Goal: Task Accomplishment & Management: Use online tool/utility

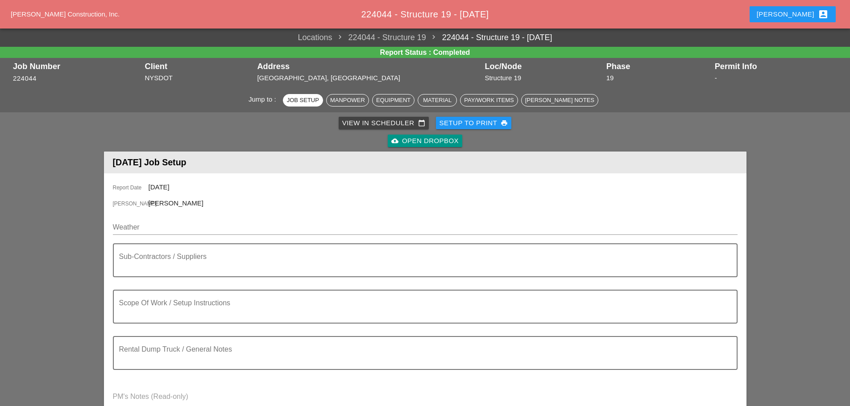
click at [359, 122] on div "View in Scheduler calendar_today" at bounding box center [383, 123] width 83 height 10
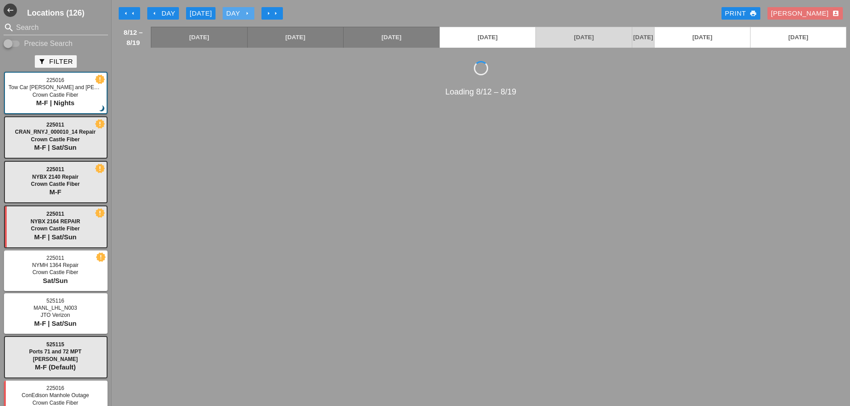
click at [250, 13] on icon "arrow_right" at bounding box center [247, 13] width 7 height 7
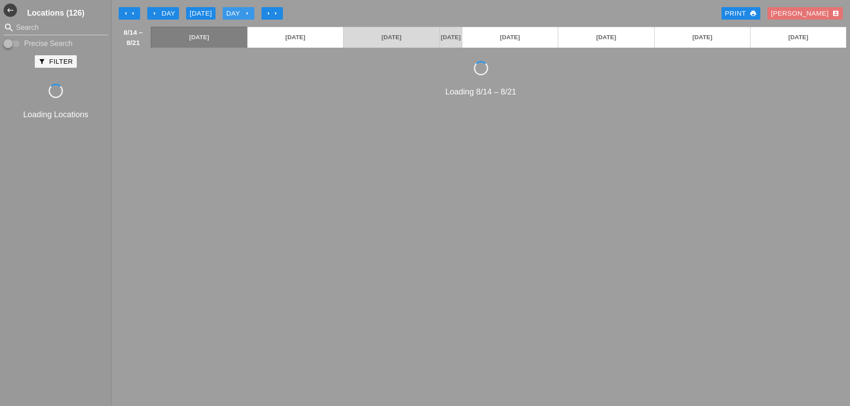
click at [250, 13] on icon "arrow_right" at bounding box center [247, 13] width 7 height 7
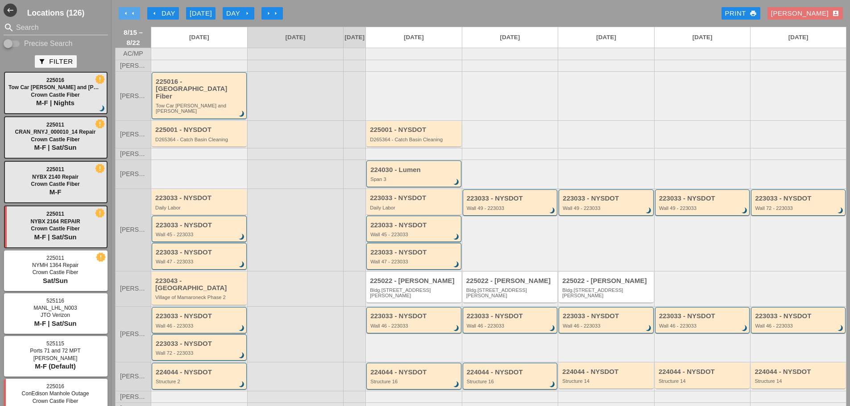
click at [135, 12] on icon "arrow_left" at bounding box center [132, 13] width 7 height 7
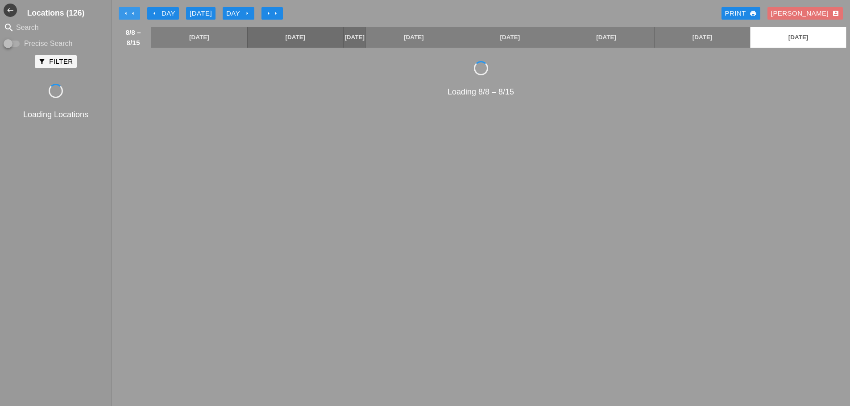
click at [135, 12] on icon "arrow_left" at bounding box center [132, 13] width 7 height 7
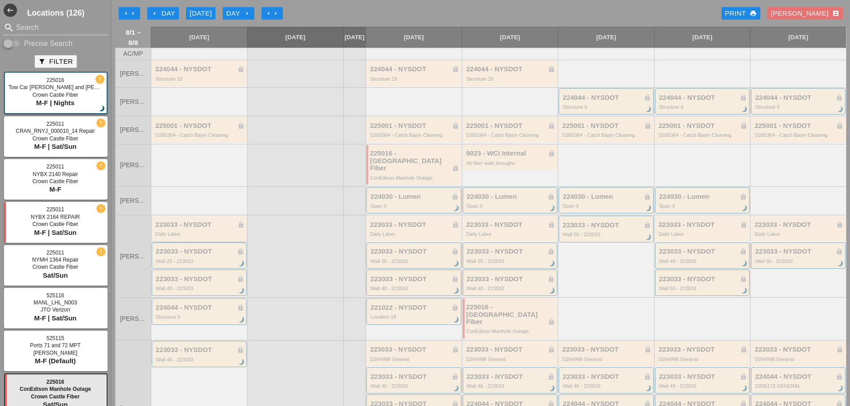
click at [202, 236] on div "223033 - NYSDOT lock Daily Labor" at bounding box center [199, 228] width 95 height 25
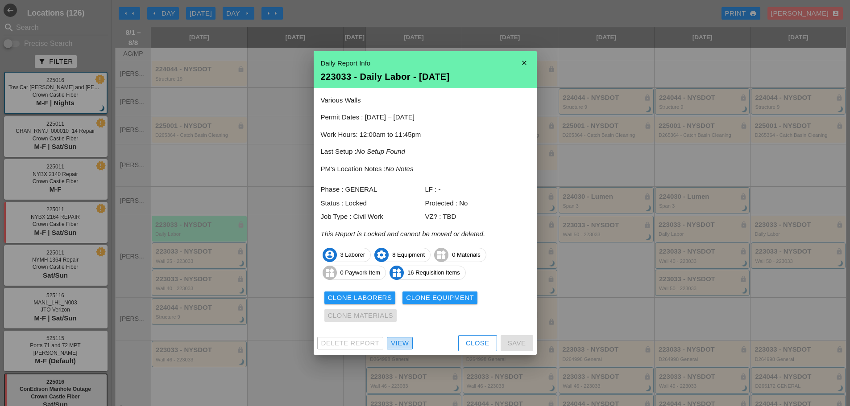
click at [400, 348] on div "View" at bounding box center [400, 344] width 18 height 10
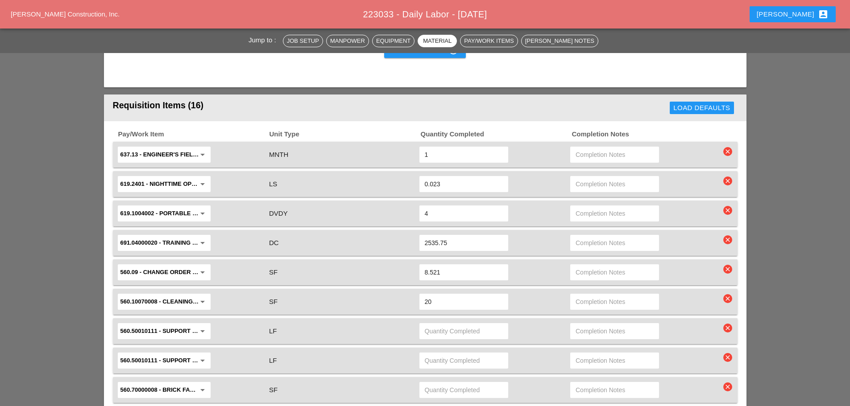
scroll to position [1472, 0]
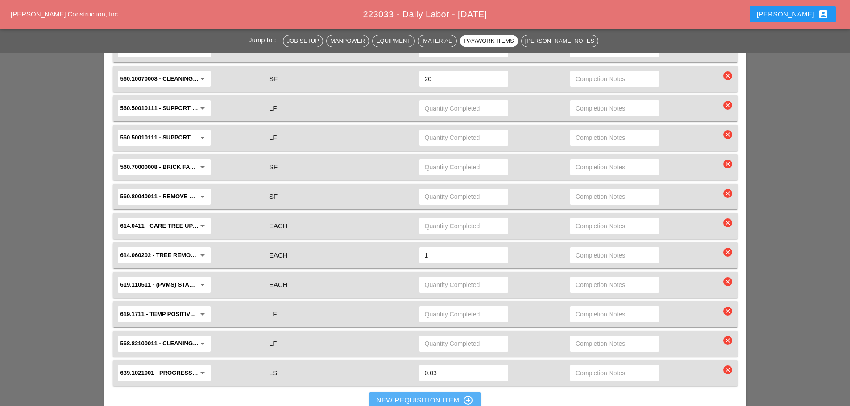
click at [406, 395] on div "New Requisition Item control_point" at bounding box center [425, 400] width 97 height 11
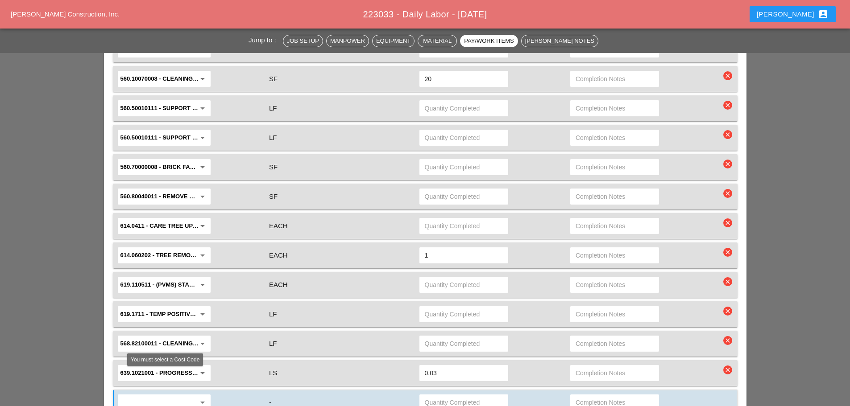
click at [146, 396] on input "text" at bounding box center [157, 403] width 75 height 14
click at [160, 354] on div "614.0601 03 - TREE REMV >4" - 6" DIA BREAST HEIGHT" at bounding box center [199, 361] width 149 height 18
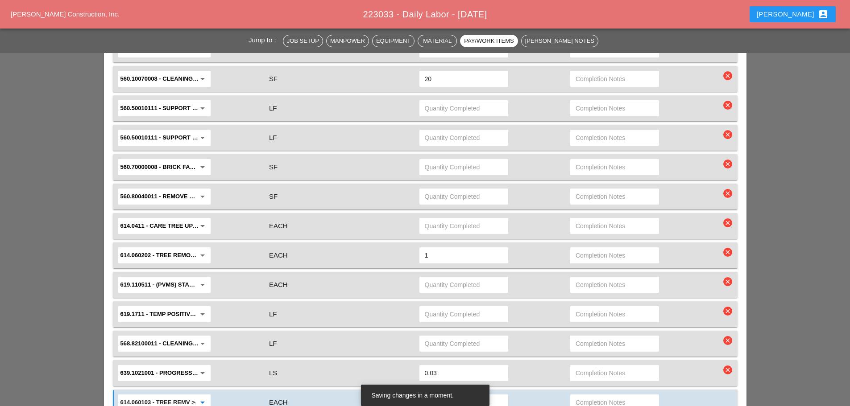
type input "614.060103 - TREE REMV >4" - 6" DIA BREAST HEIGHT"
click at [457, 396] on input "text" at bounding box center [464, 403] width 78 height 14
type input "1"
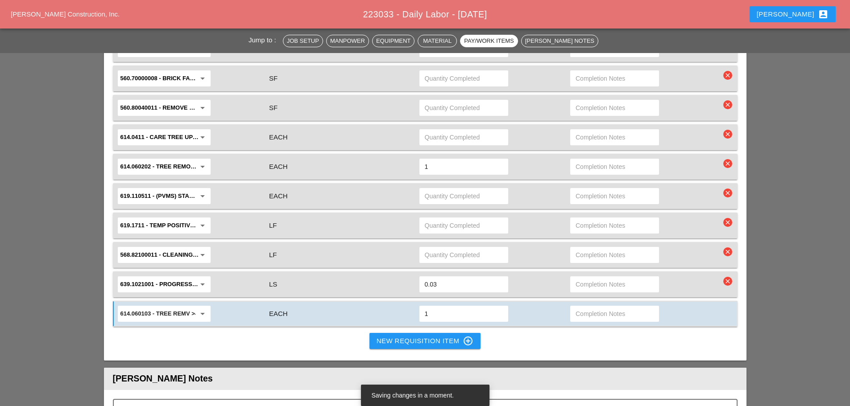
scroll to position [1562, 0]
